Goal: Information Seeking & Learning: Learn about a topic

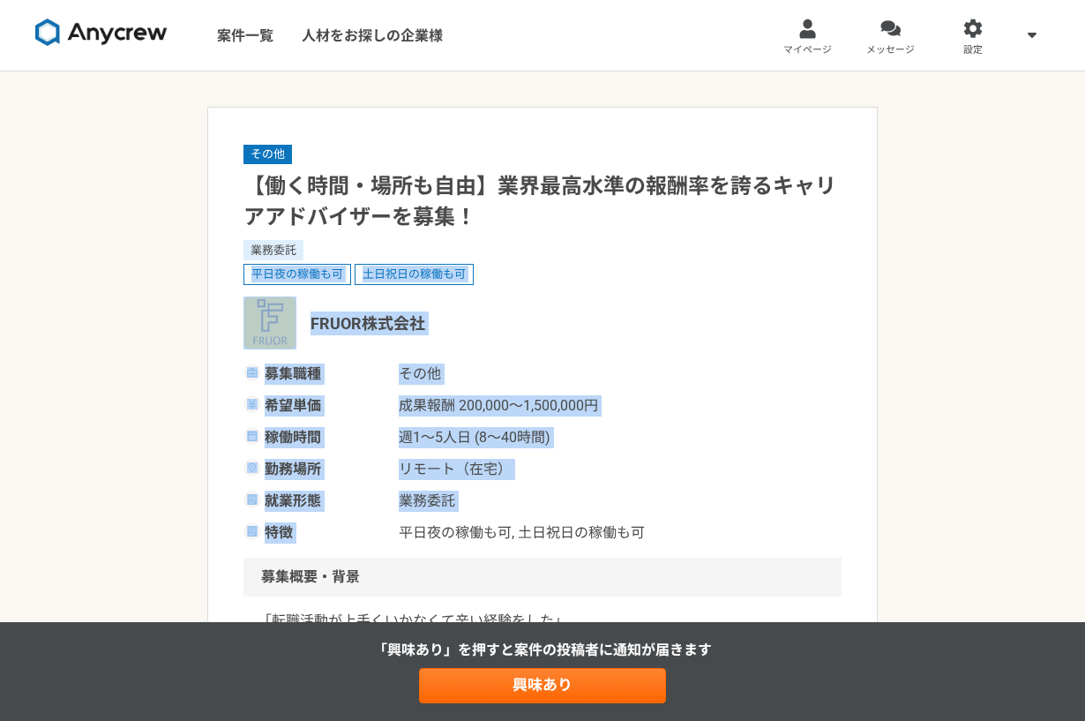
drag, startPoint x: 224, startPoint y: 266, endPoint x: 752, endPoint y: 522, distance: 586.3
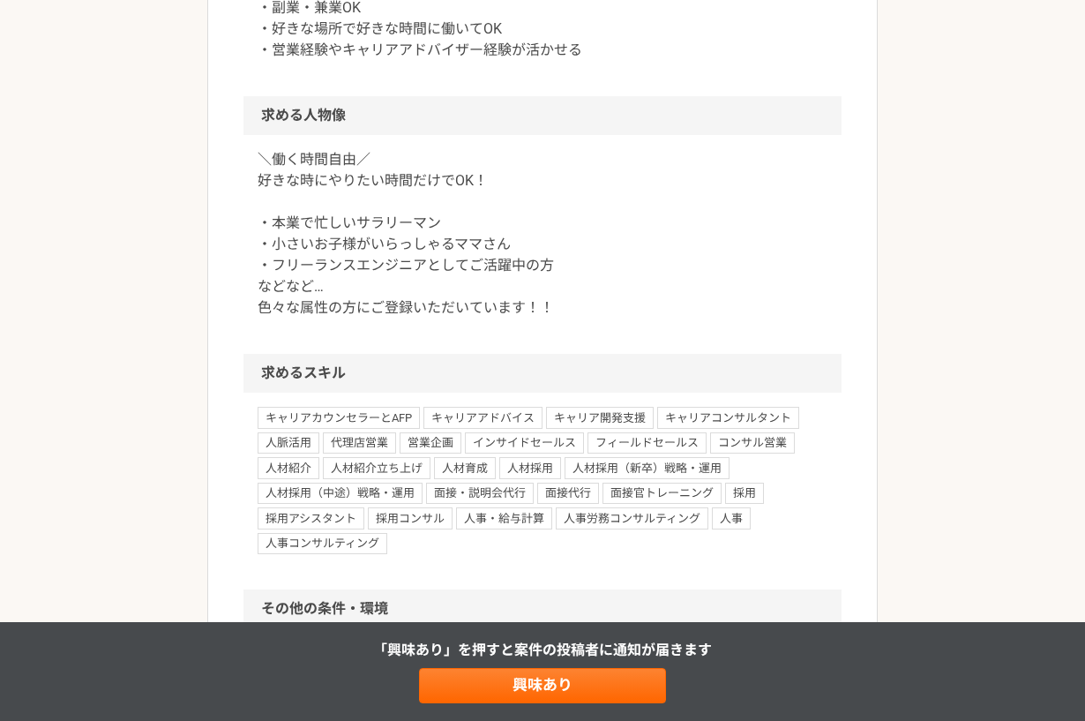
scroll to position [1158, 0]
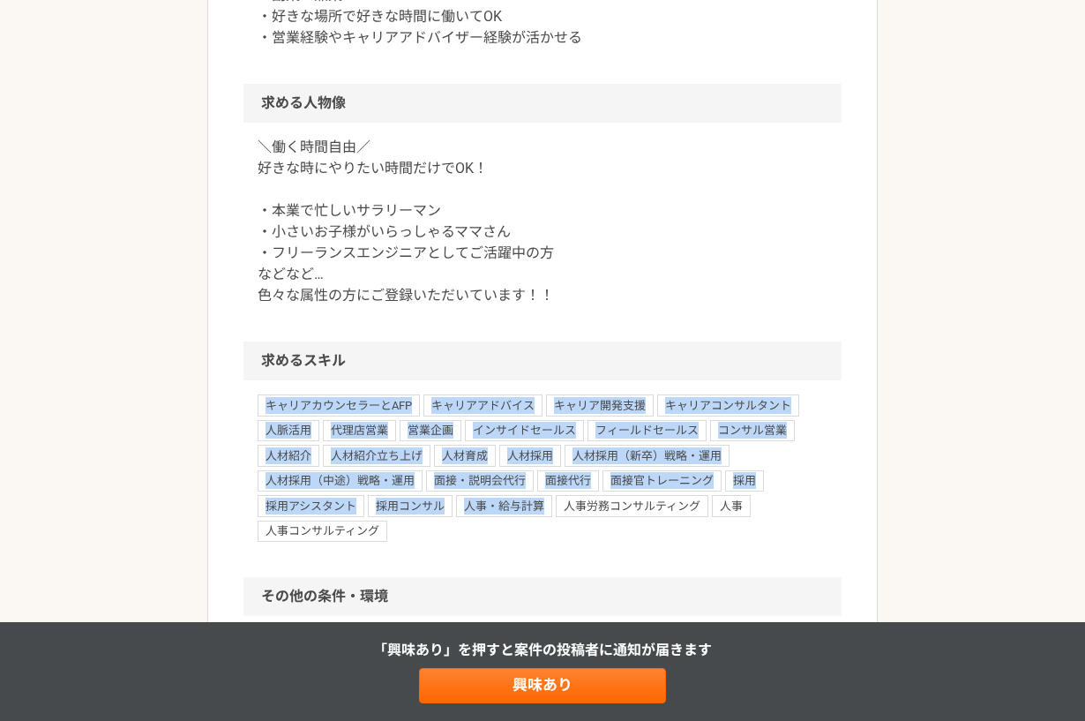
drag, startPoint x: 260, startPoint y: 401, endPoint x: 498, endPoint y: 539, distance: 274.3
click at [498, 539] on div "キャリアカウンセラーとAFP キャリアアドバイス キャリア開発支援 キャリアコンサルタント 人脈活用 代理店営業 営業企画 インサイドセールス フィールドセー…" at bounding box center [543, 467] width 570 height 147
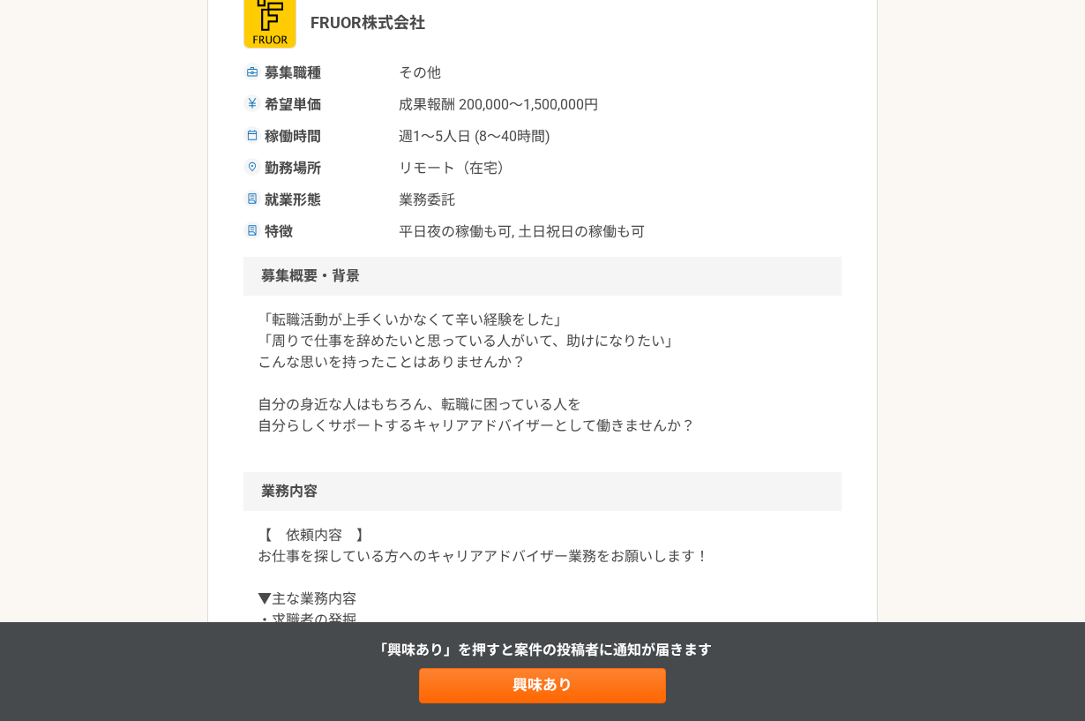
scroll to position [0, 0]
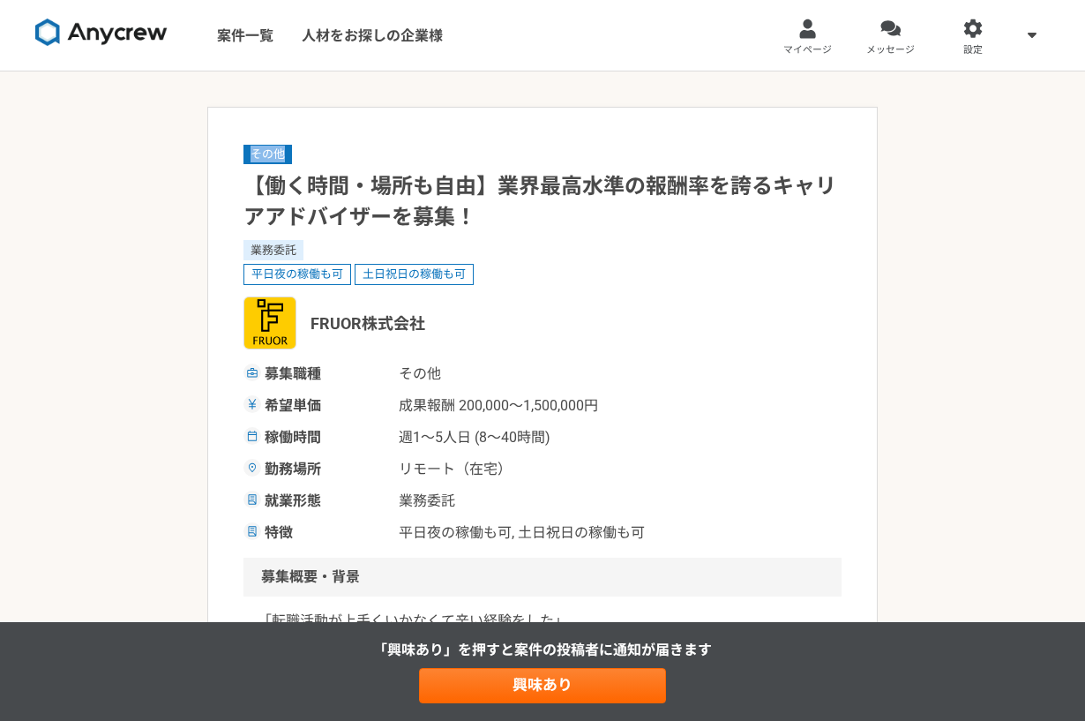
drag, startPoint x: 237, startPoint y: 149, endPoint x: 294, endPoint y: 155, distance: 56.8
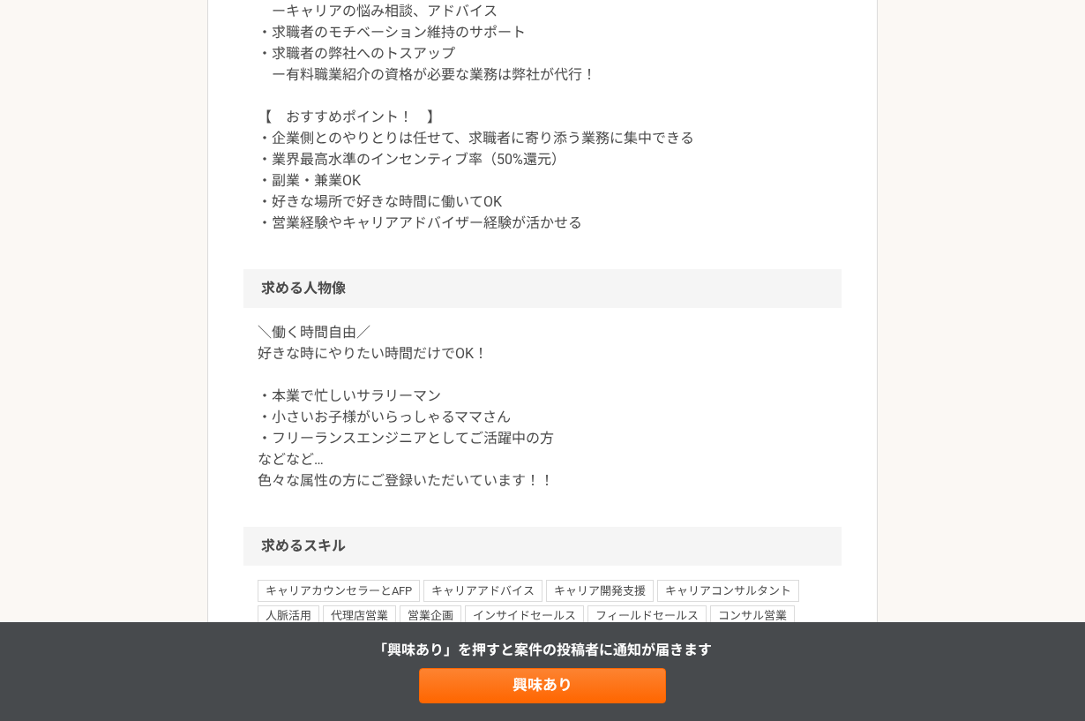
scroll to position [1130, 0]
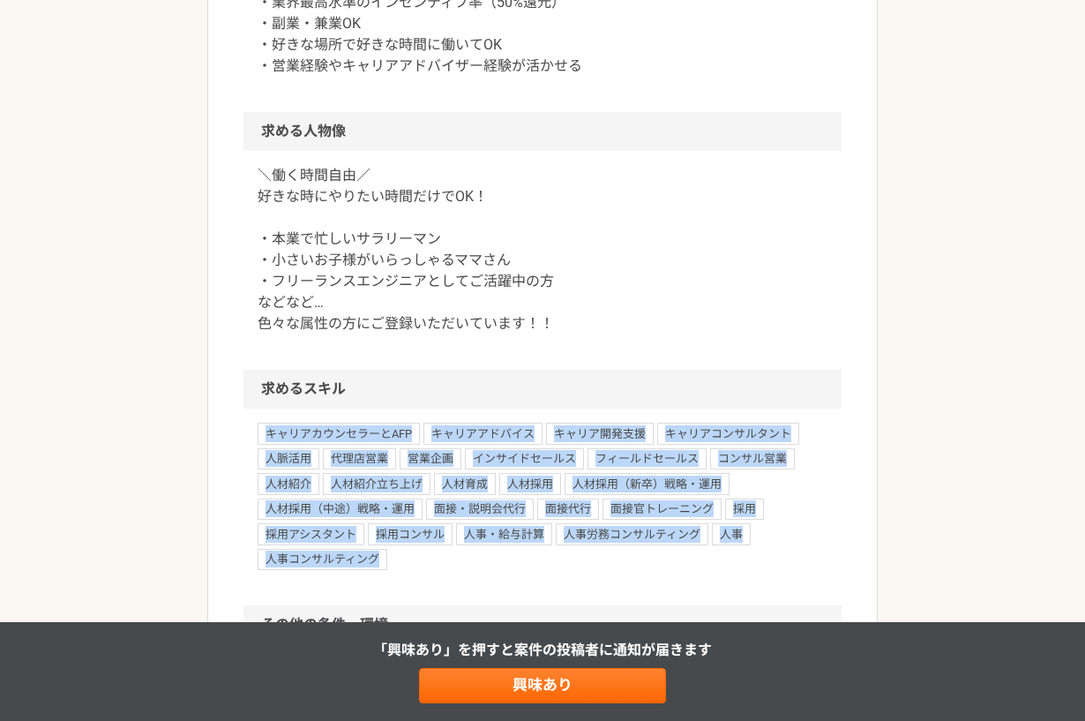
drag, startPoint x: 266, startPoint y: 432, endPoint x: 378, endPoint y: 566, distance: 174.7
click at [378, 566] on div "キャリアカウンセラーとAFP キャリアアドバイス キャリア開発支援 キャリアコンサルタント 人脈活用 代理店営業 営業企画 インサイドセールス フィールドセー…" at bounding box center [543, 496] width 570 height 147
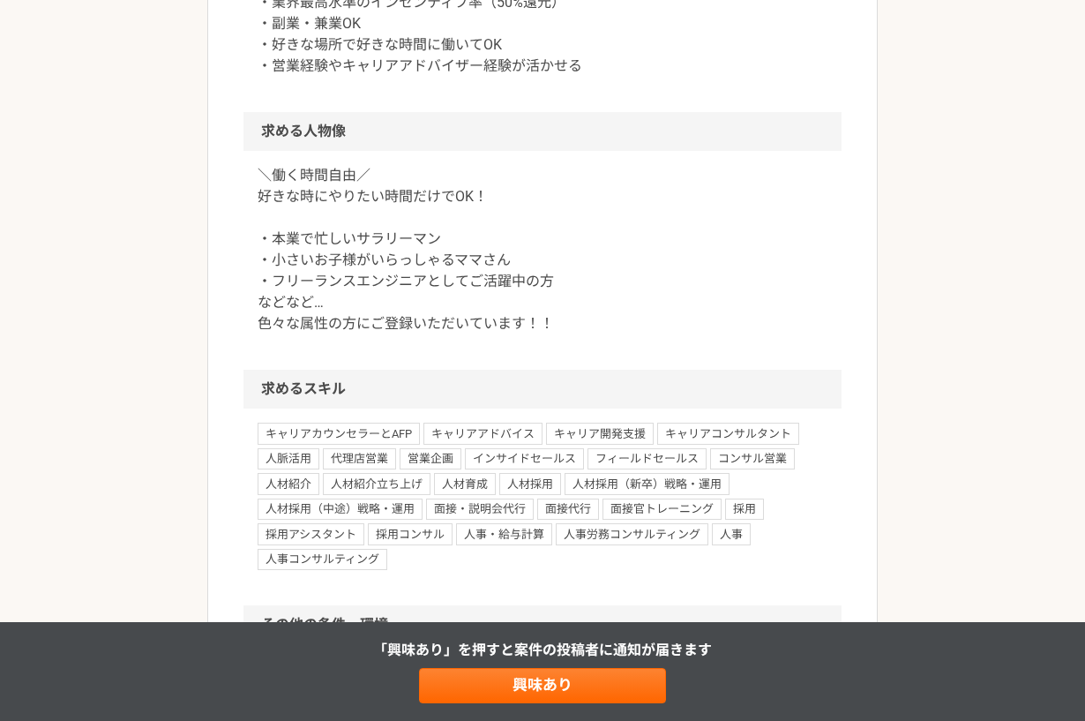
click at [237, 352] on article "その他 【働く時間・場所も自由】業界最高水準の報酬率を誇るキャリアアドバイザーを募集！ 業務委託 平日夜の稼働も可 土日祝日の稼働も可 FRUOR株式会社 募…" at bounding box center [542, 213] width 671 height 2473
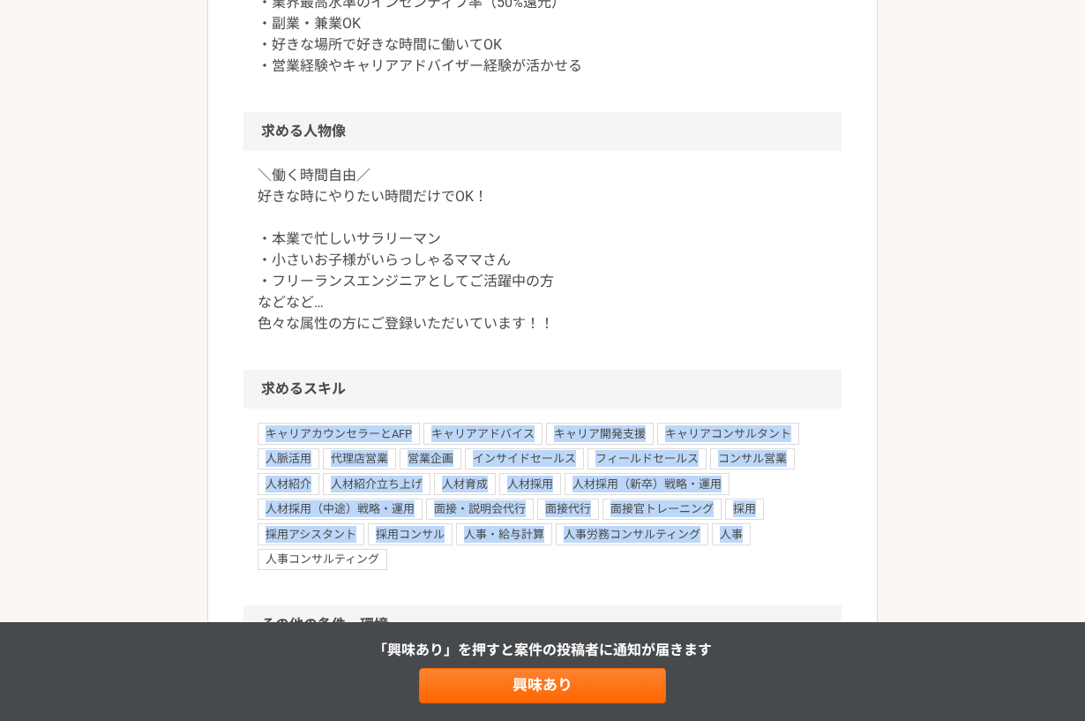
drag, startPoint x: 276, startPoint y: 432, endPoint x: 768, endPoint y: 581, distance: 514.1
click at [755, 582] on div "キャリアカウンセラーとAFP キャリアアドバイス キャリア開発支援 キャリアコンサルタント 人脈活用 代理店営業 営業企画 インサイドセールス フィールドセー…" at bounding box center [543, 506] width 598 height 197
drag, startPoint x: 725, startPoint y: 581, endPoint x: 123, endPoint y: 433, distance: 620.5
click at [133, 438] on div "その他 【働く時間・場所も自由】業界最高水準の報酬率を誇るキャリアアドバイザーを募集！ 業務委託 平日夜の稼働も可 土日祝日の稼働も可 FRUOR株式会社 募…" at bounding box center [542, 230] width 1085 height 2579
click at [122, 432] on div "その他 【働く時間・場所も自由】業界最高水準の報酬率を誇るキャリアアドバイザーを募集！ 業務委託 平日夜の稼働も可 土日祝日の稼働も可 FRUOR株式会社 募…" at bounding box center [542, 230] width 1085 height 2579
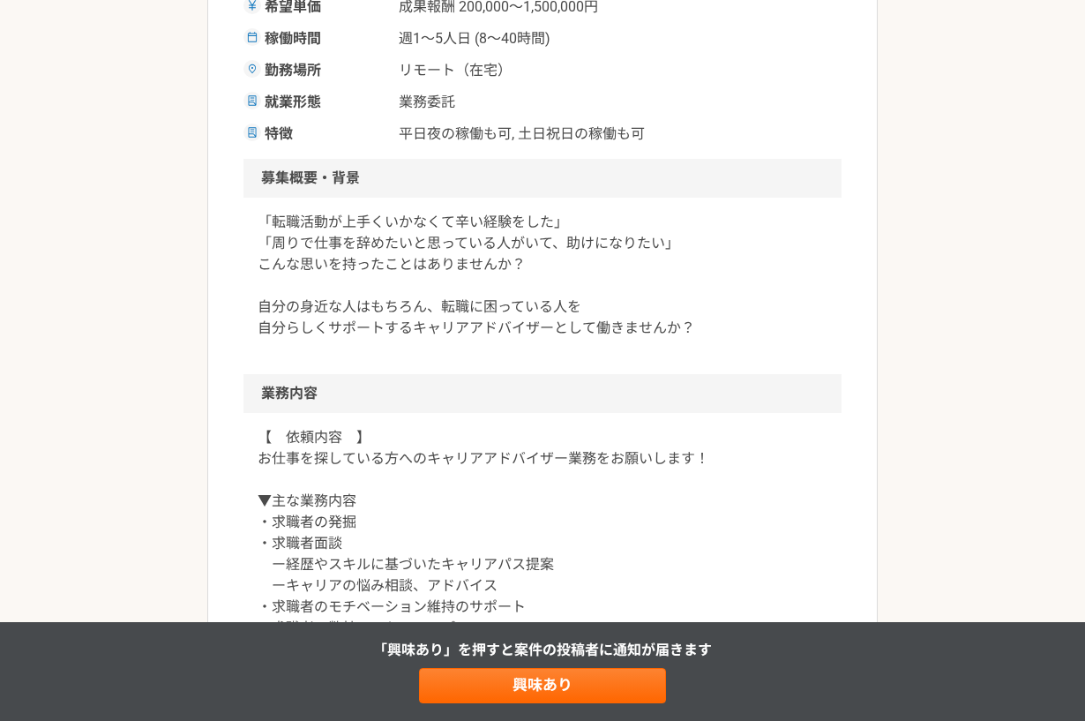
scroll to position [502, 0]
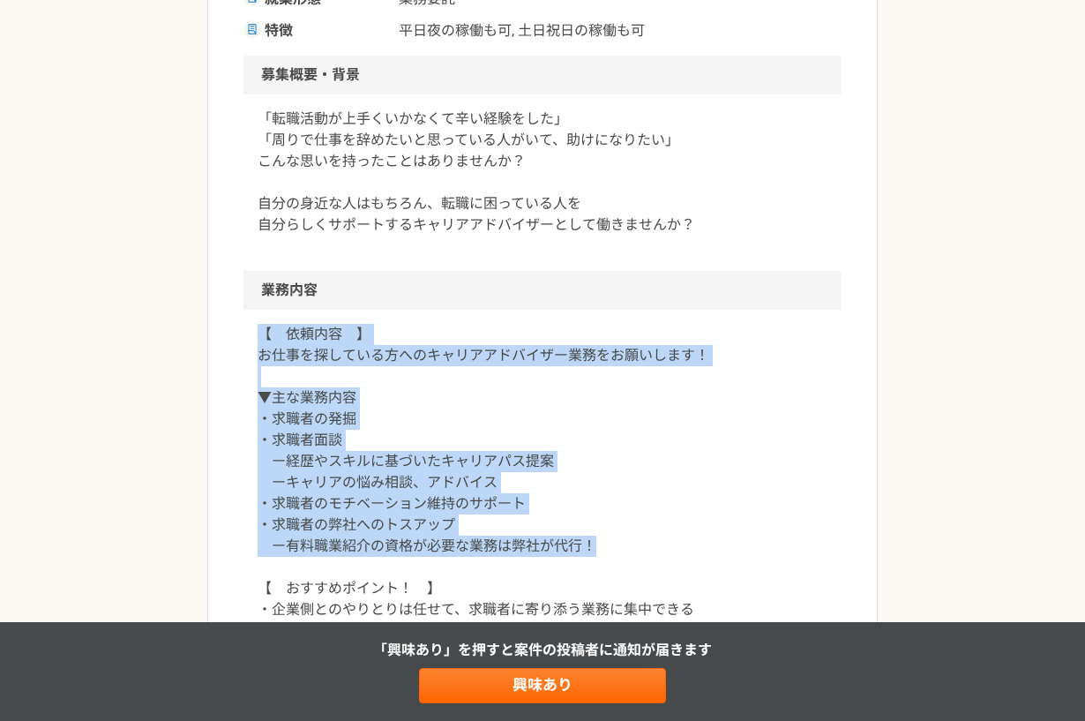
drag, startPoint x: 250, startPoint y: 338, endPoint x: 684, endPoint y: 555, distance: 485.3
click at [684, 555] on div "【　依頼内容　】 お仕事を探している方へのキャリアアドバイザー業務をお願いします！ ▼主な業務内容 ・求職者の発掘 ・求職者面談 ー経歴やスキルに基づいたキャ…" at bounding box center [543, 525] width 598 height 431
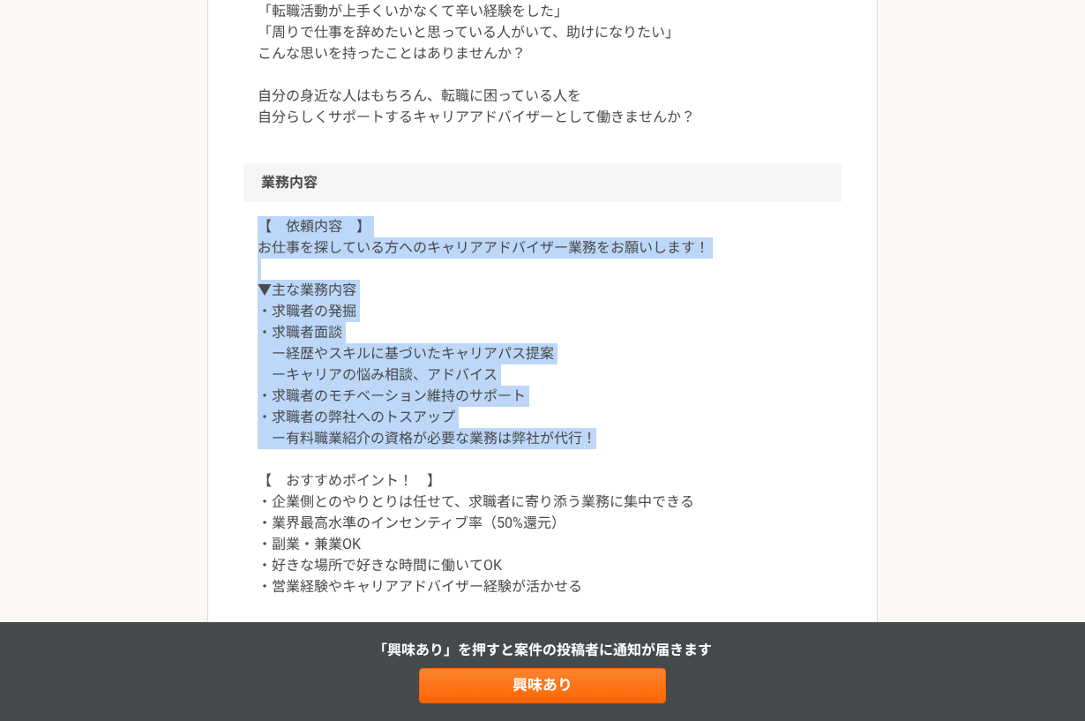
scroll to position [670, 0]
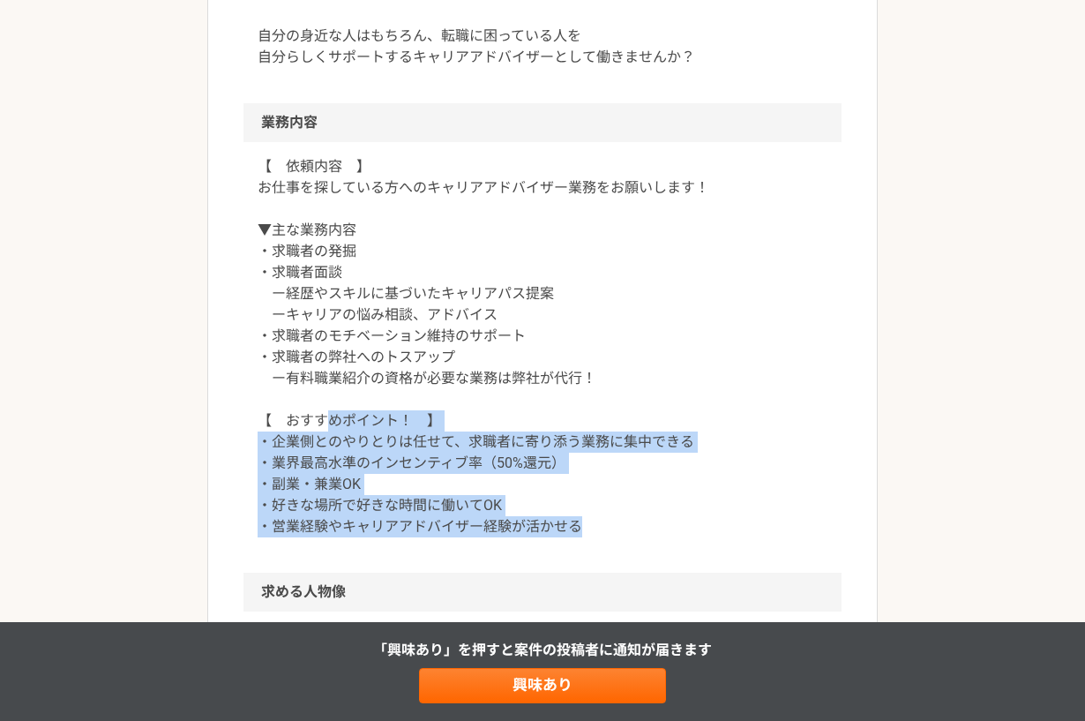
drag, startPoint x: 690, startPoint y: 536, endPoint x: 319, endPoint y: 413, distance: 390.3
click at [321, 416] on p "【　依頼内容　】 お仕事を探している方へのキャリアアドバイザー業務をお願いします！ ▼主な業務内容 ・求職者の発掘 ・求職者面談 ー経歴やスキルに基づいたキャ…" at bounding box center [543, 346] width 570 height 381
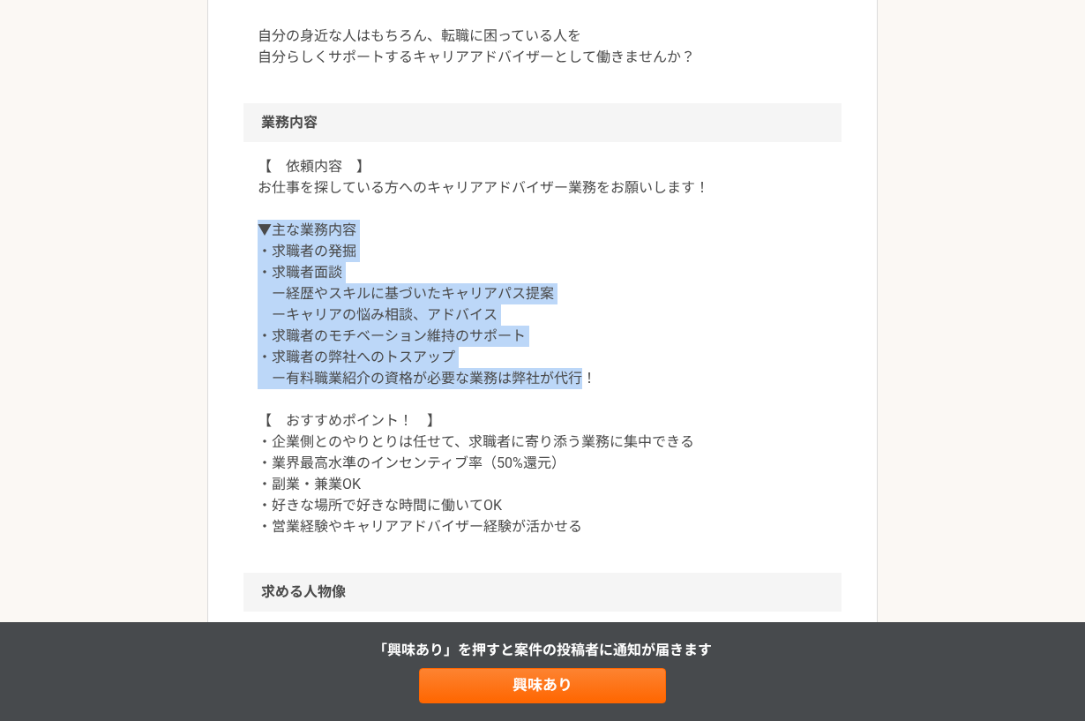
drag, startPoint x: 257, startPoint y: 222, endPoint x: 588, endPoint y: 379, distance: 366.2
click at [584, 381] on div "【　依頼内容　】 お仕事を探している方へのキャリアアドバイザー業務をお願いします！ ▼主な業務内容 ・求職者の発掘 ・求職者面談 ー経歴やスキルに基づいたキャ…" at bounding box center [543, 357] width 598 height 431
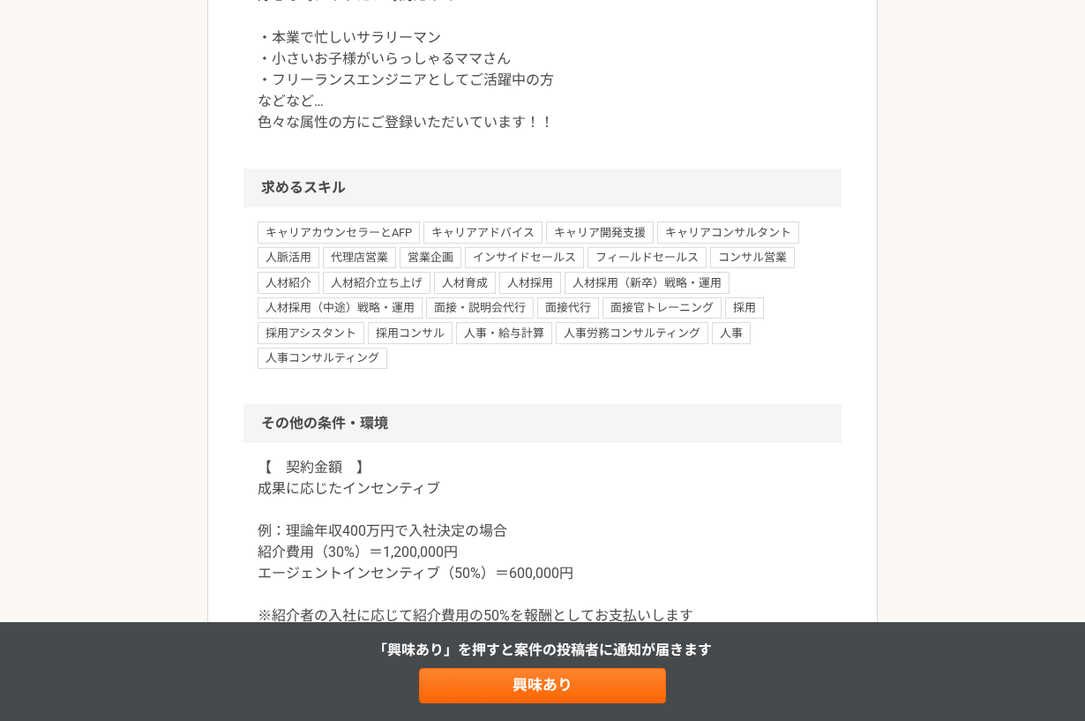
scroll to position [1510, 0]
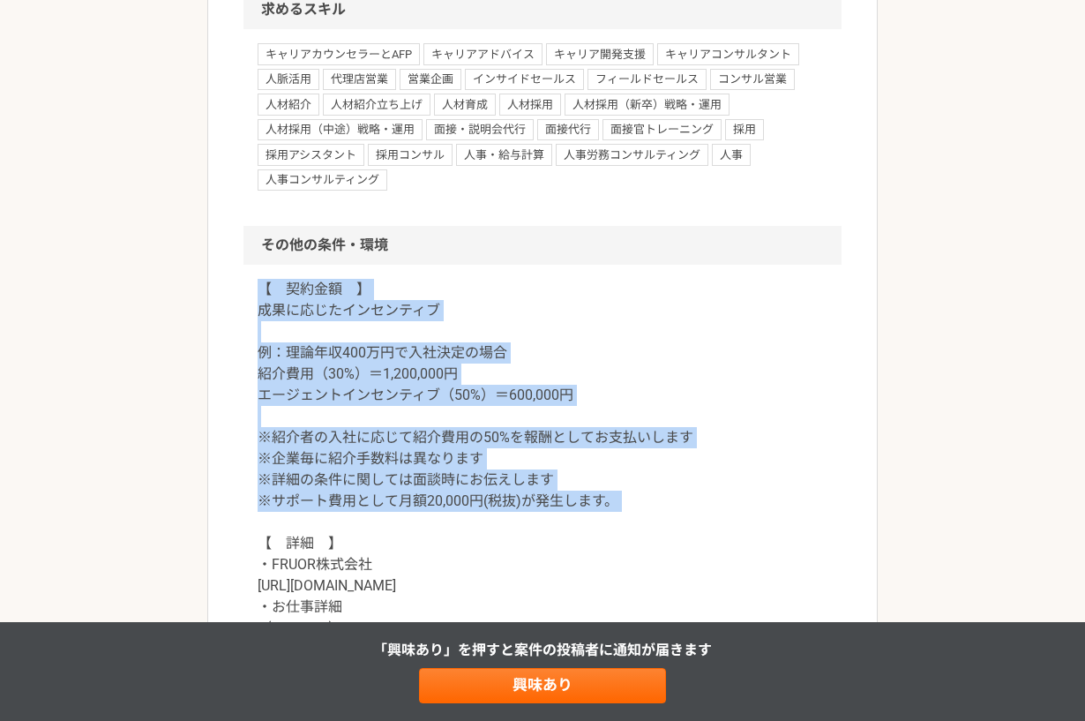
drag, startPoint x: 251, startPoint y: 293, endPoint x: 741, endPoint y: 523, distance: 541.9
click at [738, 529] on div "【　契約金額　】 成果に応じたインセンティブ 例：理論年収400万円で入社決定の場合 紹介費用（30%）＝1,200,000円 エージェントインセンティブ（5…" at bounding box center [543, 512] width 598 height 494
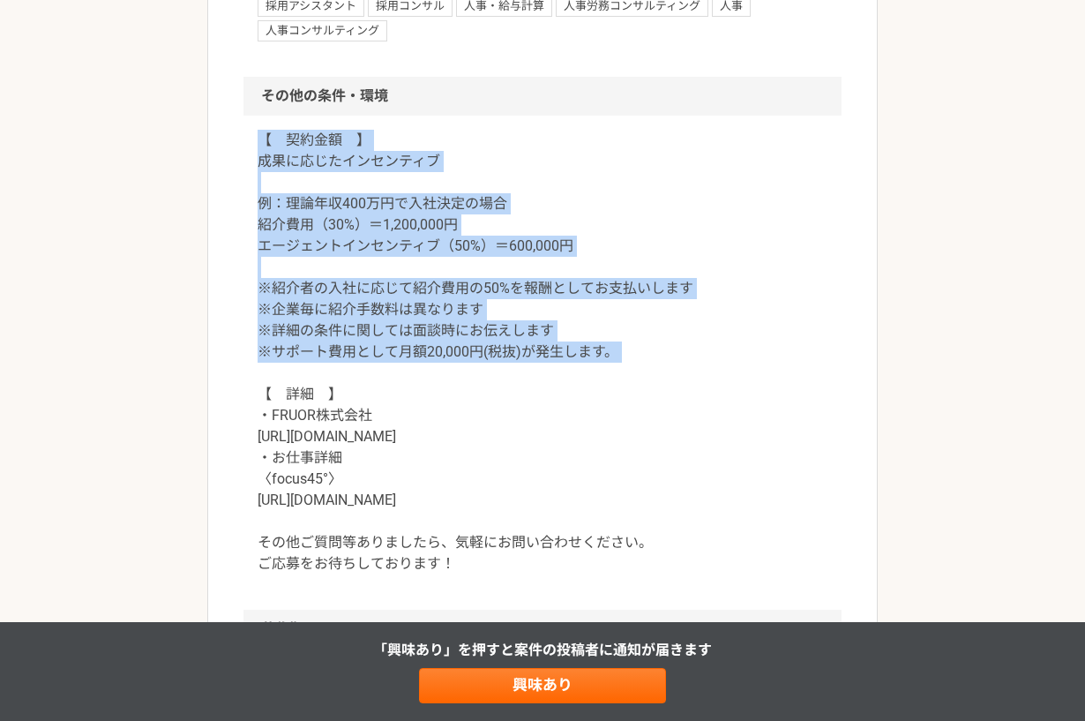
scroll to position [1667, 0]
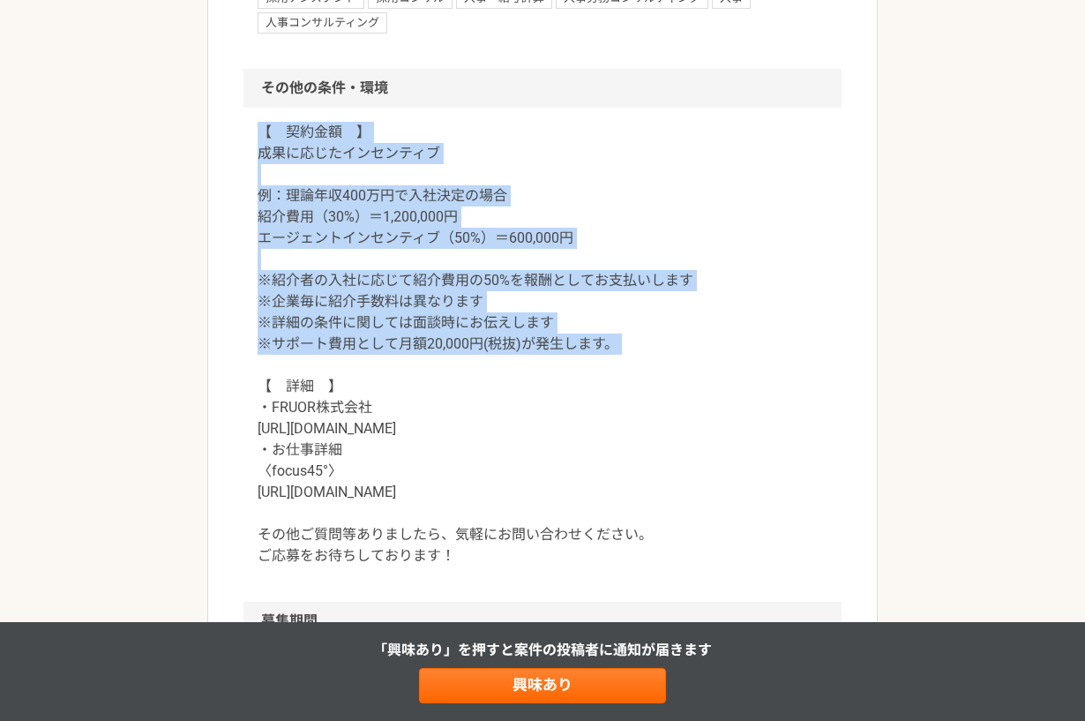
click at [555, 307] on p "【　契約金額　】 成果に応じたインセンティブ 例：理論年収400万円で入社決定の場合 紹介費用（30%）＝1,200,000円 エージェントインセンティブ（5…" at bounding box center [543, 344] width 570 height 445
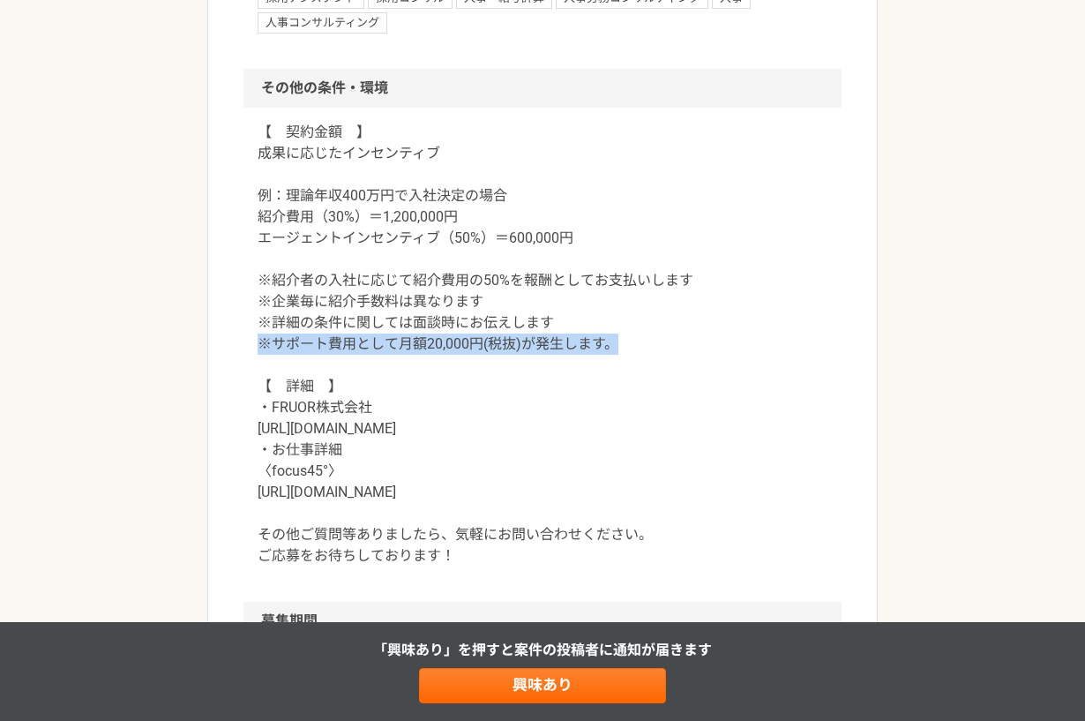
drag, startPoint x: 623, startPoint y: 354, endPoint x: 236, endPoint y: 346, distance: 387.4
click at [549, 335] on p "【　契約金額　】 成果に応じたインセンティブ 例：理論年収400万円で入社決定の場合 紹介費用（30%）＝1,200,000円 エージェントインセンティブ（5…" at bounding box center [543, 344] width 570 height 445
